Goal: Task Accomplishment & Management: Manage account settings

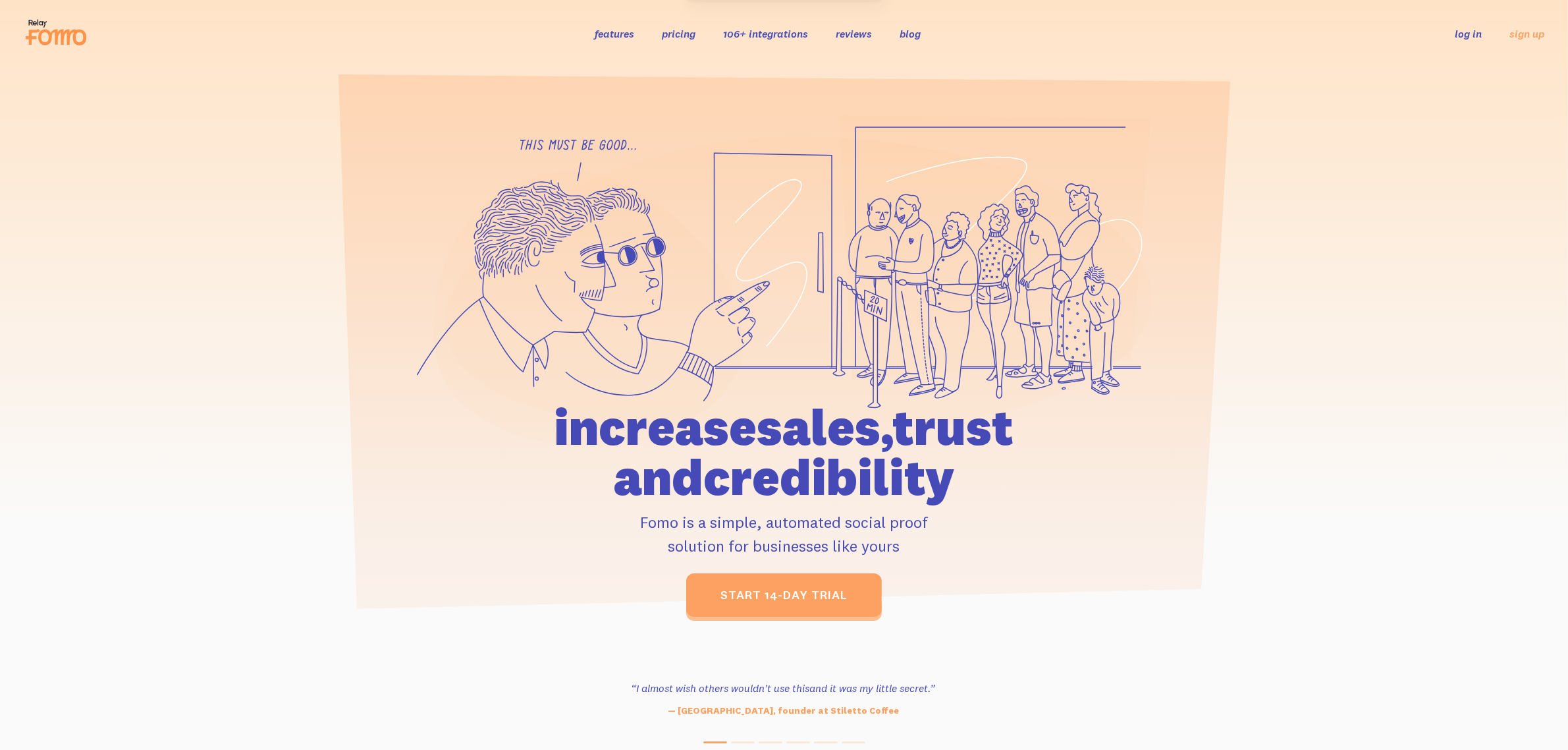
click at [1463, 35] on link "log in" at bounding box center [1468, 33] width 27 height 13
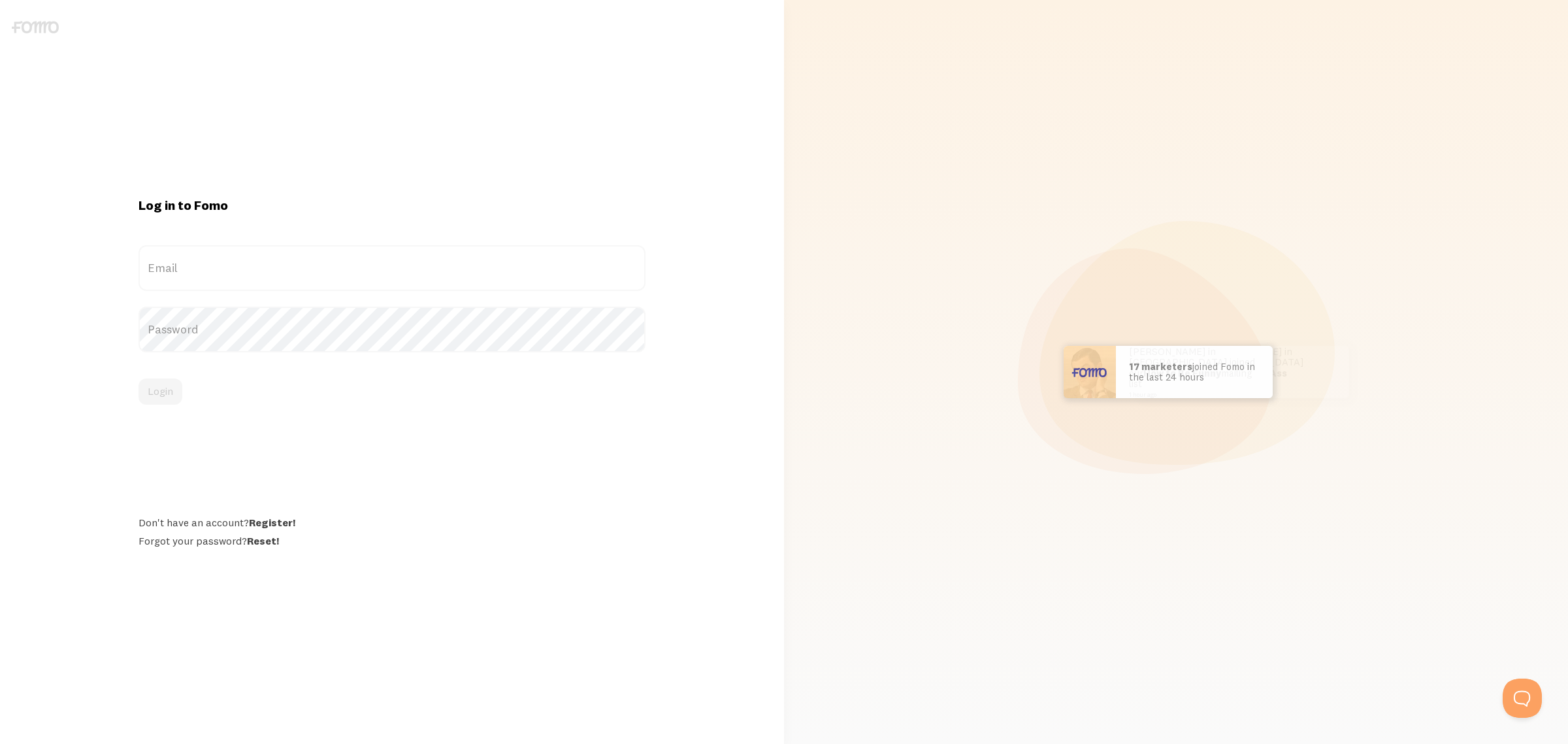
click at [433, 276] on label "Email" at bounding box center [392, 268] width 507 height 46
click at [433, 276] on input "Email" at bounding box center [392, 268] width 507 height 46
click at [139, 291] on div at bounding box center [139, 291] width 0 height 0
type input "services@readyalliance.com"
click at [175, 379] on button "Login" at bounding box center [160, 392] width 44 height 26
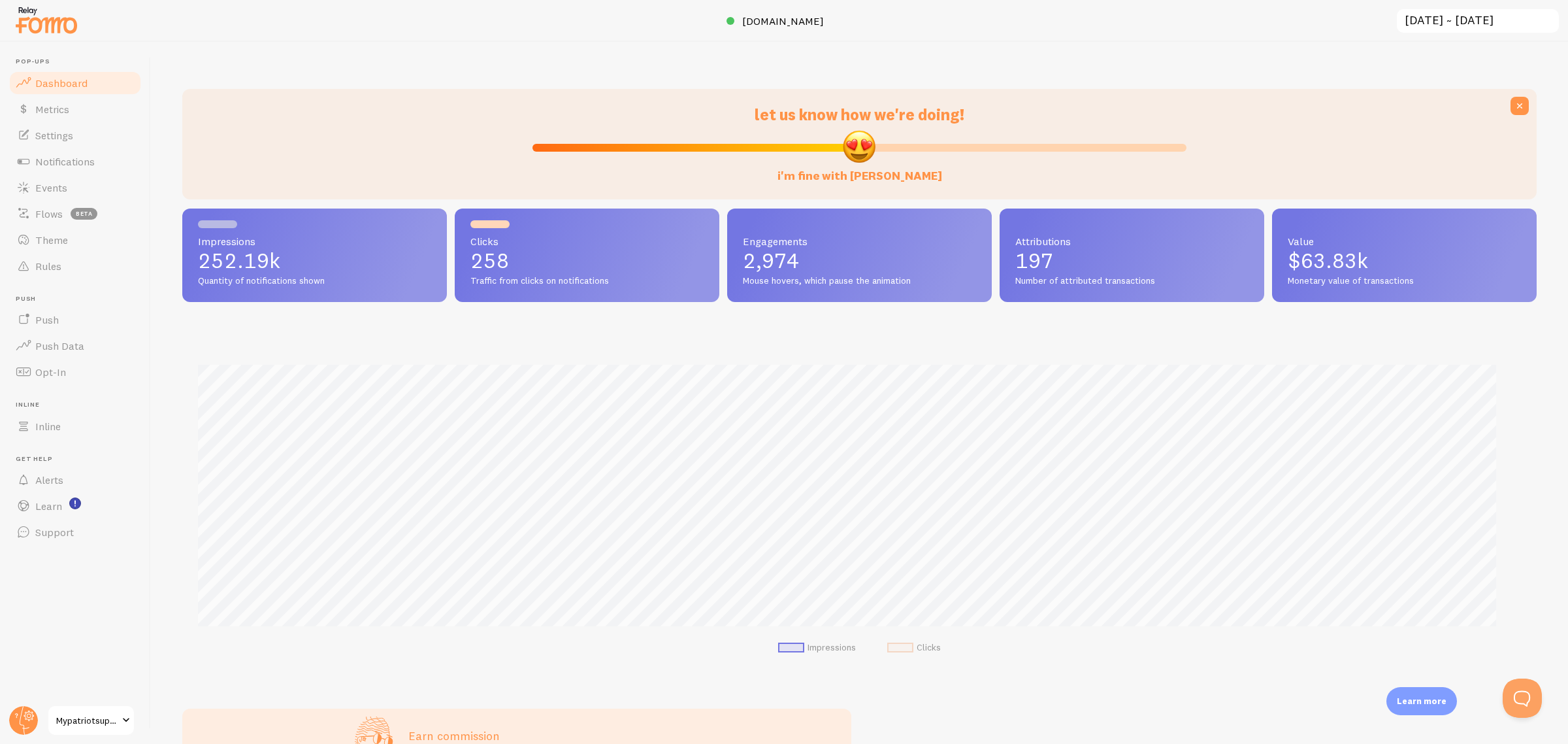
scroll to position [344, 1341]
